Goal: Check status: Check status

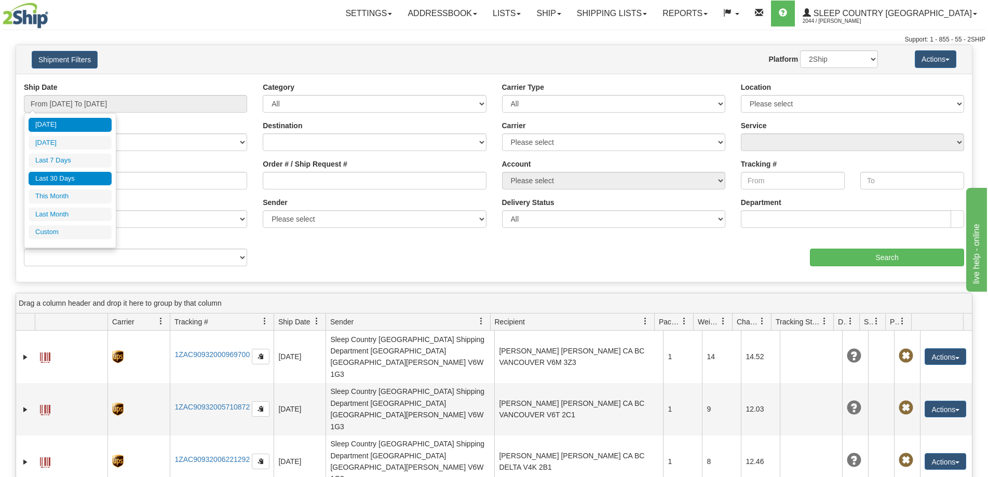
click at [65, 181] on li "Last 30 Days" at bounding box center [70, 179] width 83 height 14
type input "From [DATE] To [DATE]"
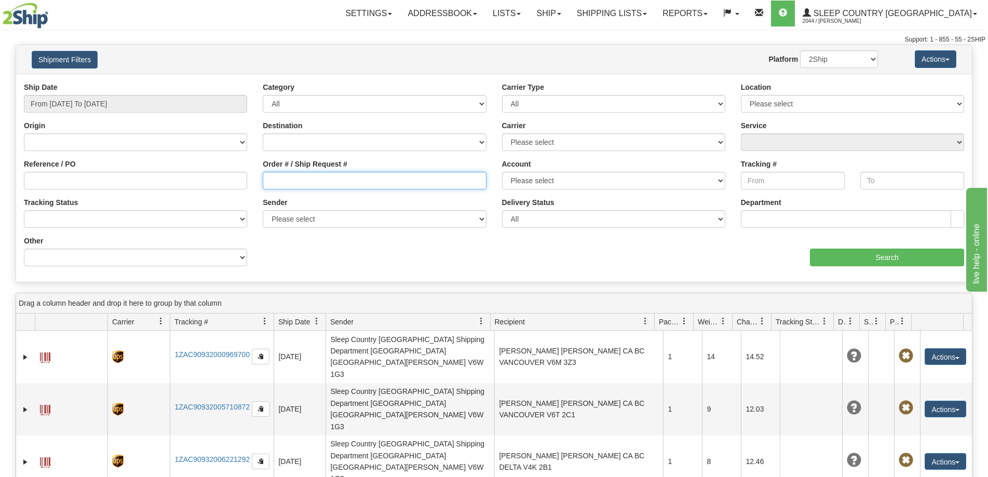
click at [283, 180] on input "Order # / Ship Request #" at bounding box center [374, 181] width 223 height 18
paste input "1056649"
type input "1056649"
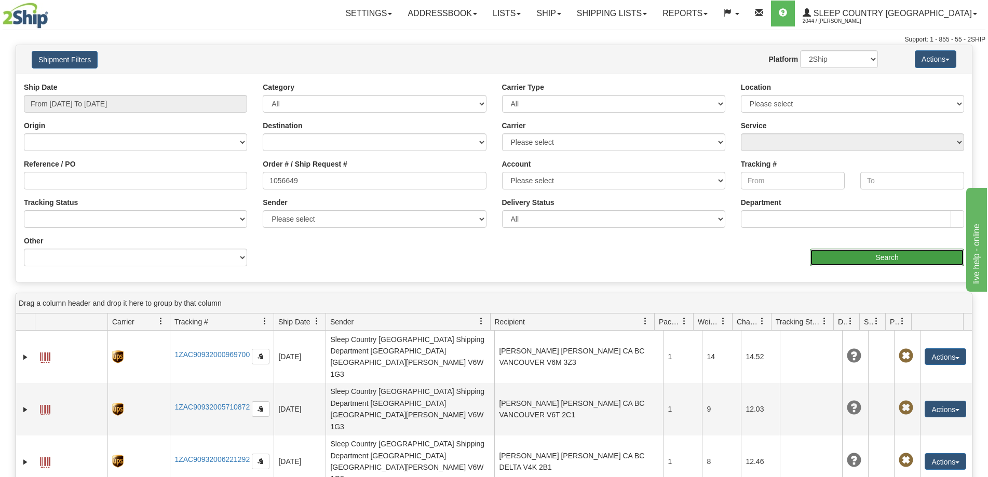
click at [815, 258] on input "Search" at bounding box center [887, 258] width 154 height 18
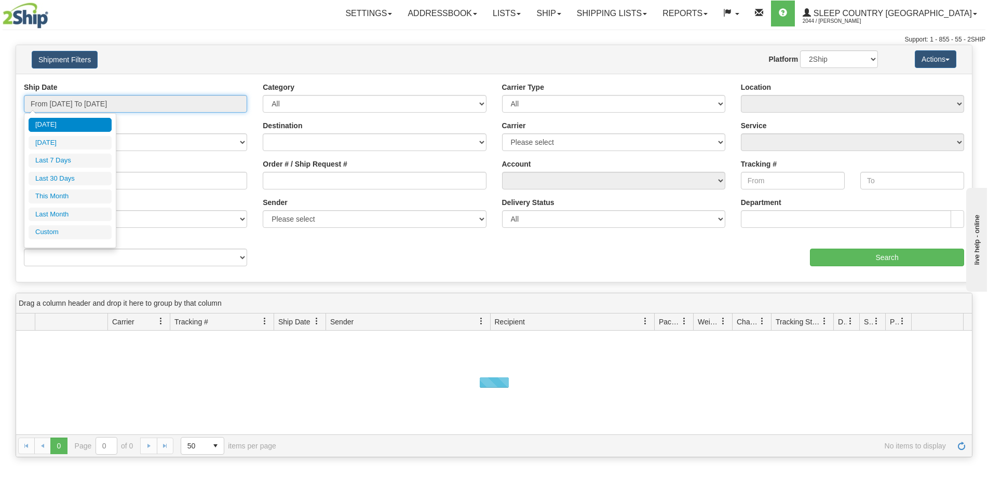
click at [79, 103] on input "From [DATE] To [DATE]" at bounding box center [135, 104] width 223 height 18
click at [74, 178] on li "Last 30 Days" at bounding box center [70, 179] width 83 height 14
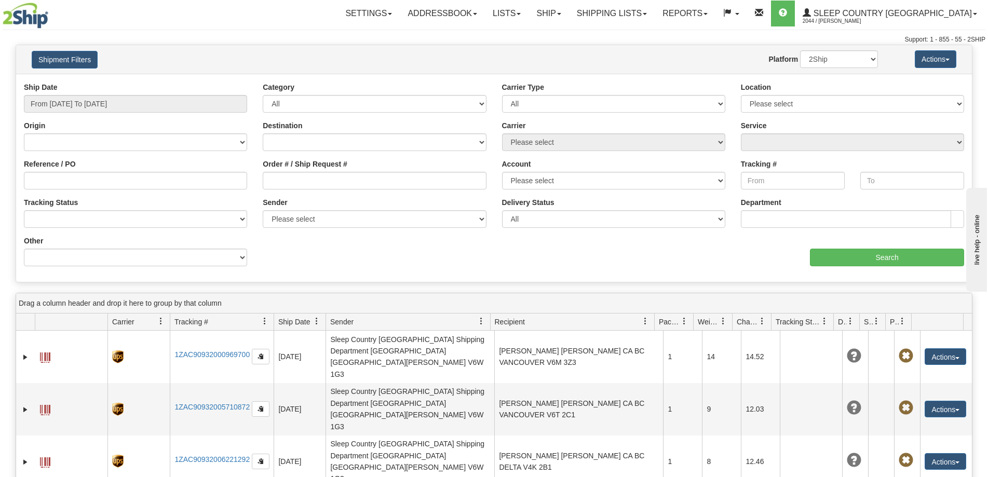
type input "From [DATE] To [DATE]"
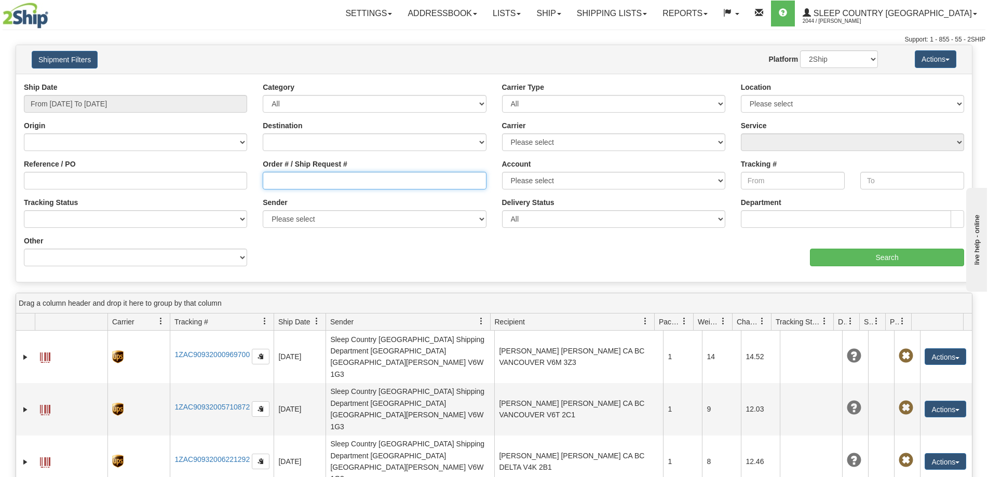
click at [269, 183] on input "Order # / Ship Request #" at bounding box center [374, 181] width 223 height 18
paste input "1056649"
click at [269, 183] on input "1056649" at bounding box center [374, 181] width 223 height 18
click at [298, 182] on input "1056649" at bounding box center [374, 181] width 223 height 18
type input "1056649"
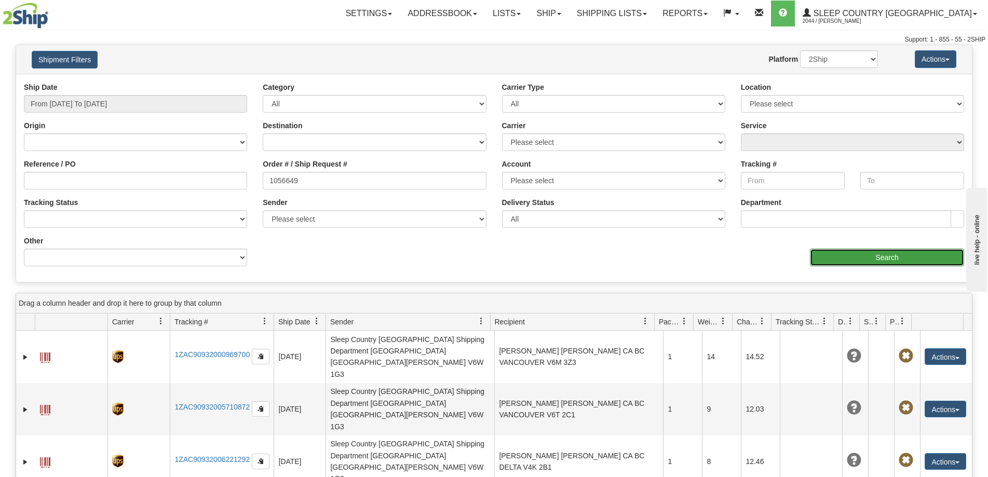
click at [836, 264] on input "Search" at bounding box center [887, 258] width 154 height 18
